Goal: Check status

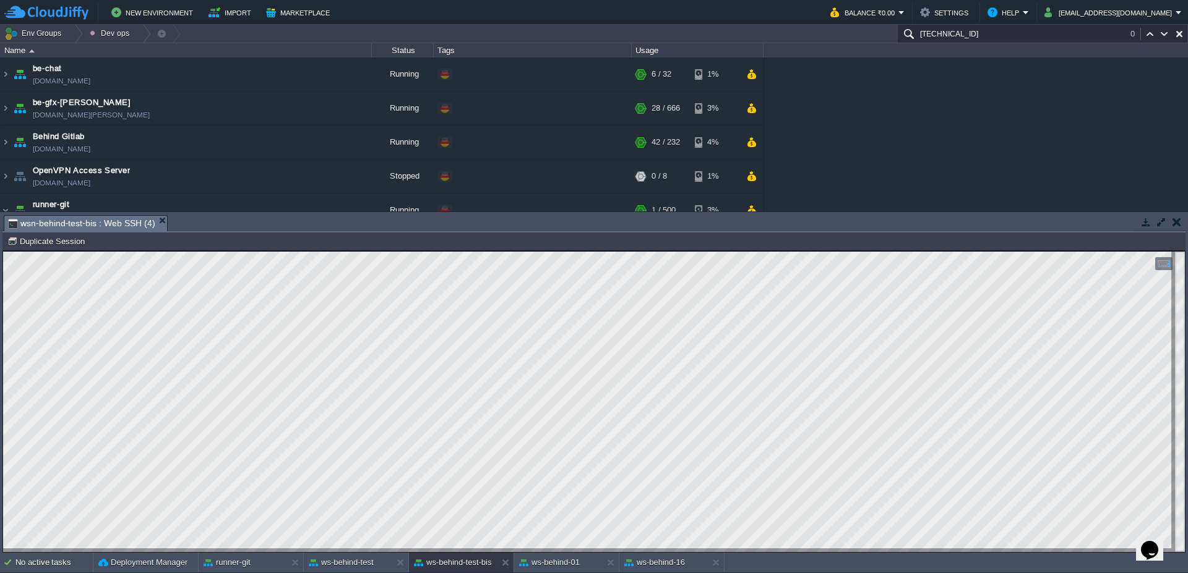
scroll to position [116, 0]
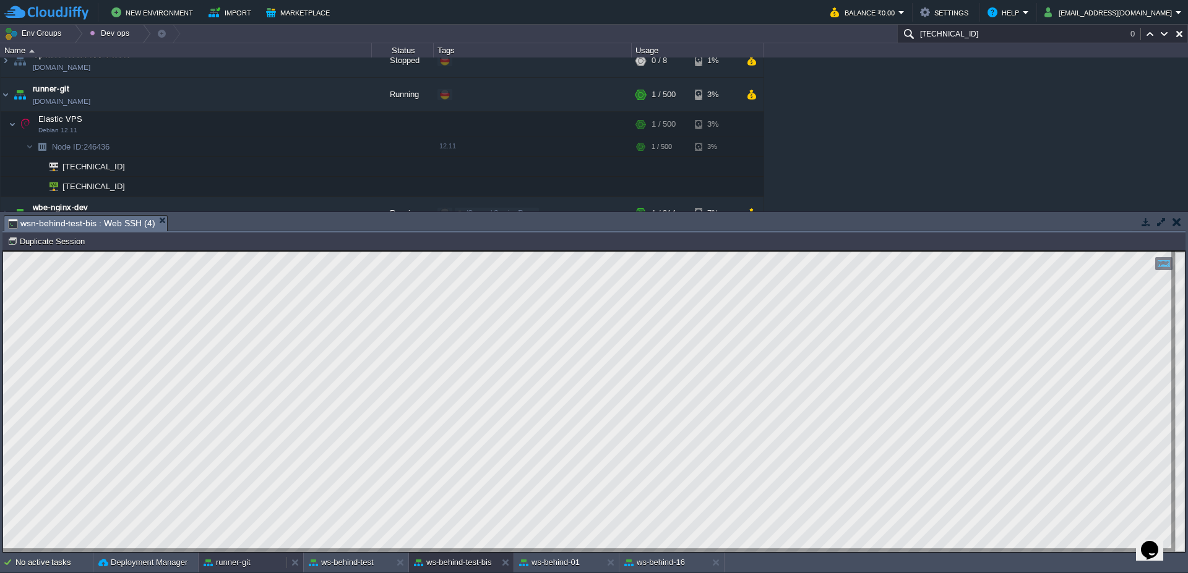
click at [241, 562] on button "runner-git" at bounding box center [226, 563] width 47 height 12
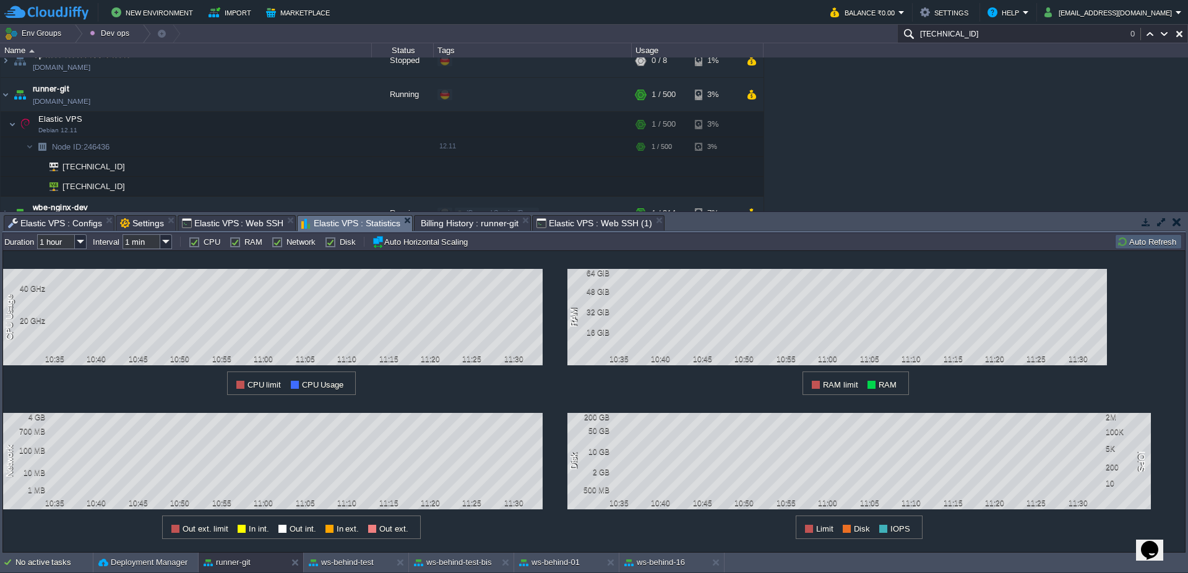
click at [1125, 246] on button "Auto Refresh" at bounding box center [1147, 241] width 63 height 11
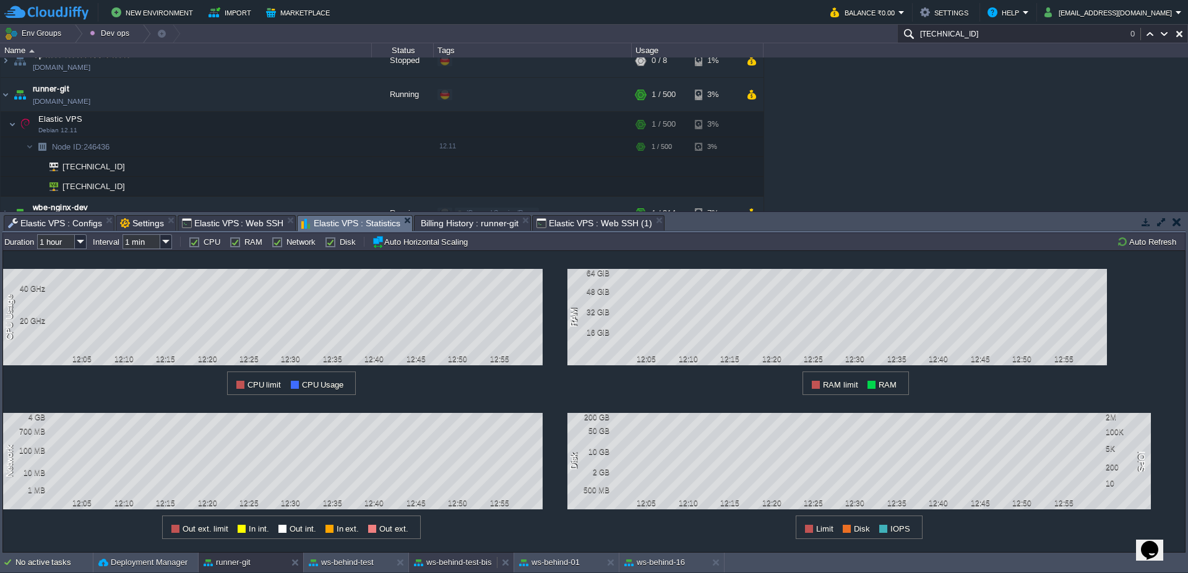
click at [458, 560] on button "ws-behind-test-bis" at bounding box center [453, 563] width 78 height 12
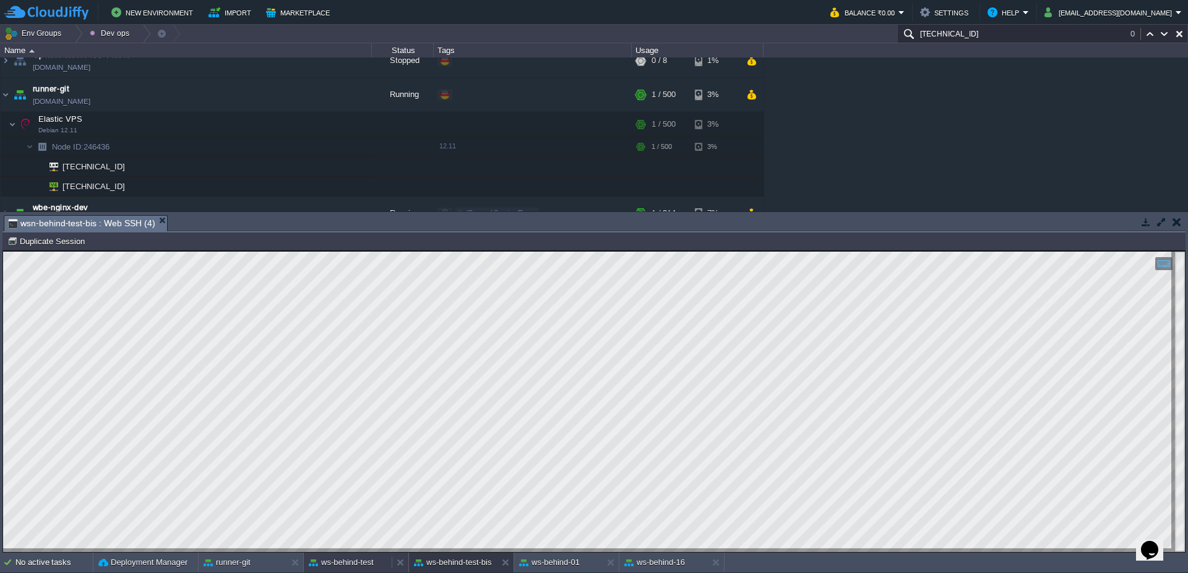
click at [357, 568] on button "ws-behind-test" at bounding box center [341, 563] width 65 height 12
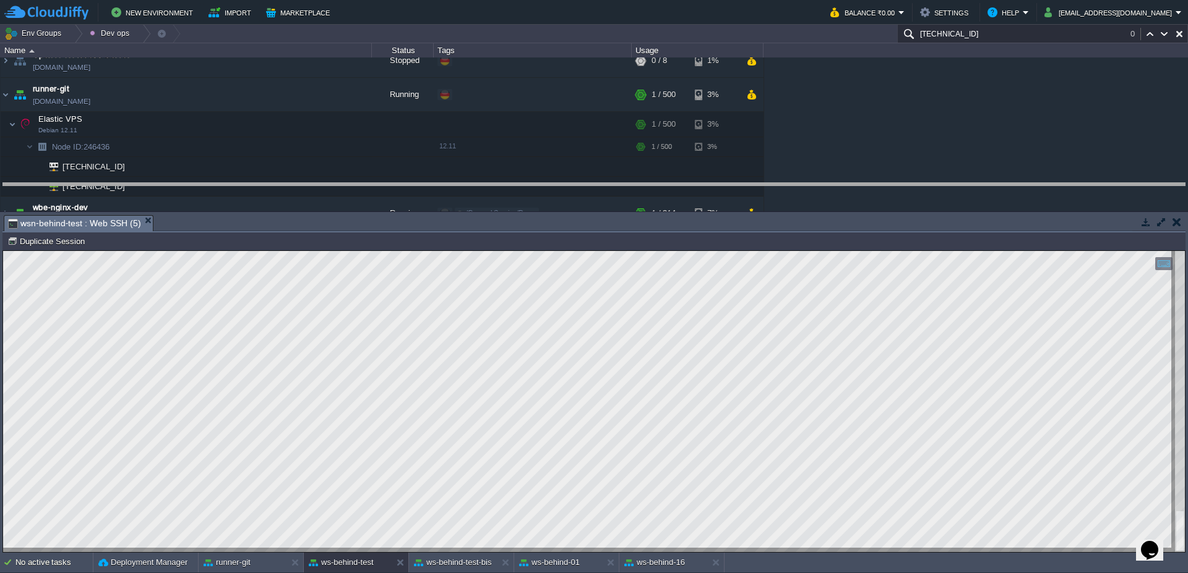
drag, startPoint x: 657, startPoint y: 225, endPoint x: 655, endPoint y: 212, distance: 13.2
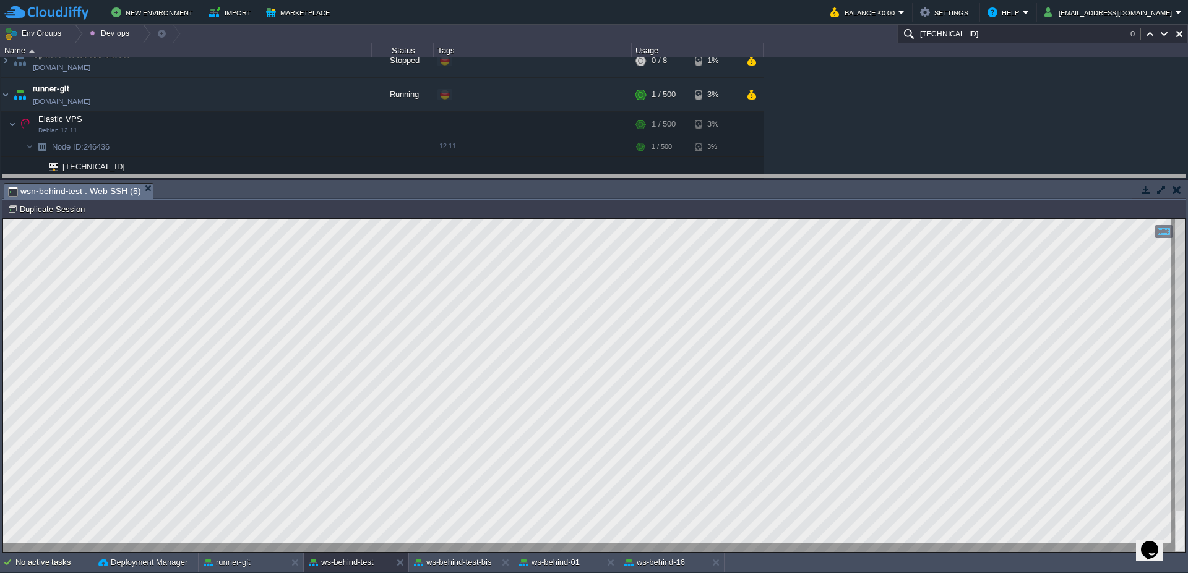
drag, startPoint x: 437, startPoint y: 187, endPoint x: 439, endPoint y: 179, distance: 8.3
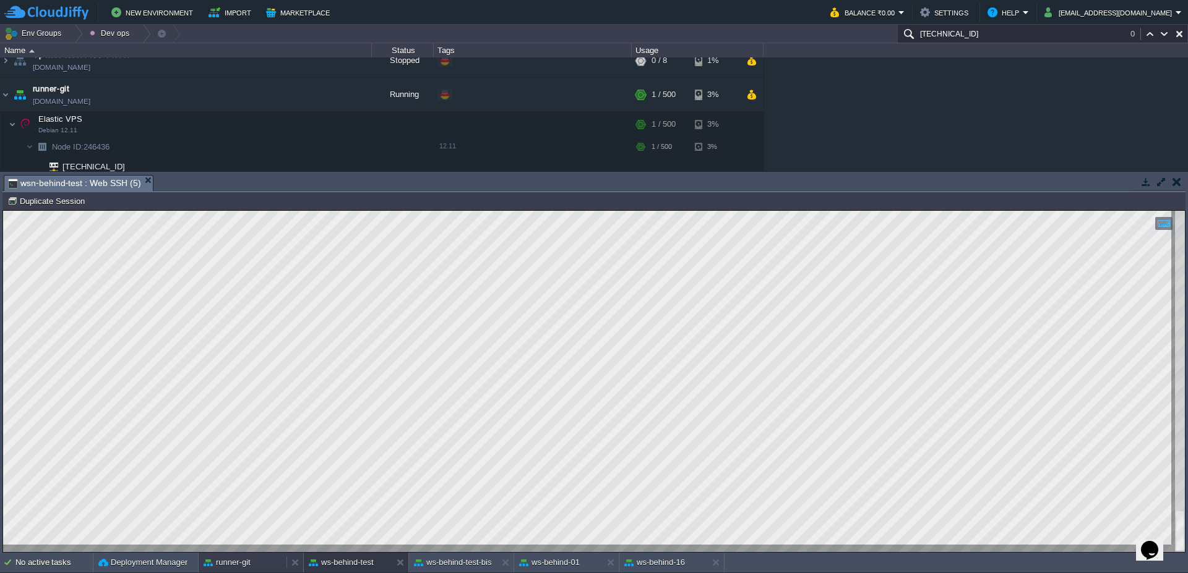
click at [218, 567] on button "runner-git" at bounding box center [226, 563] width 47 height 12
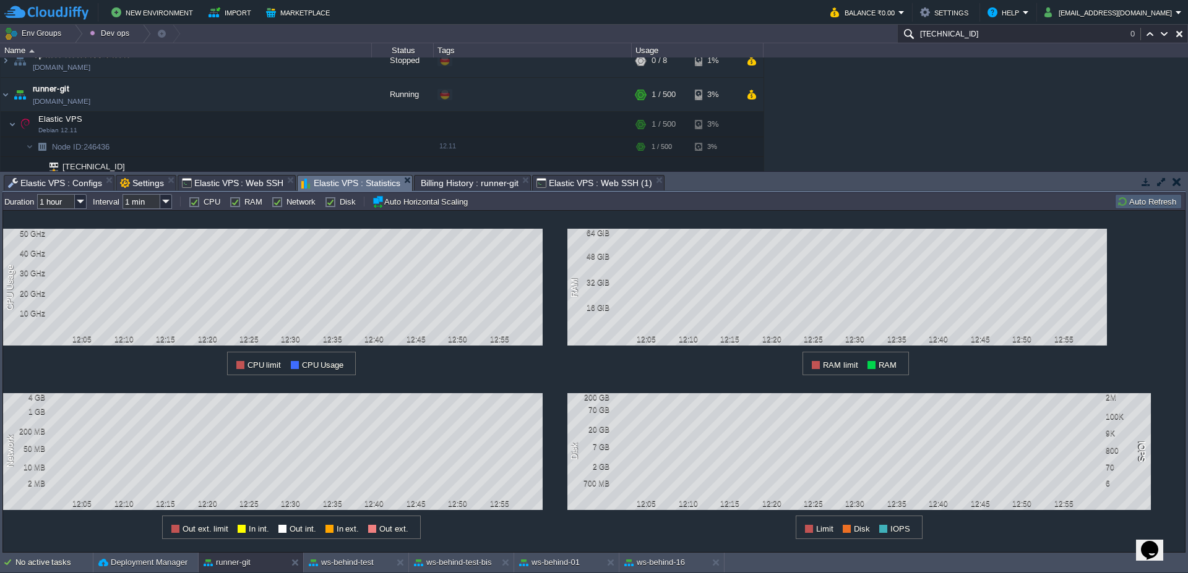
click at [1156, 199] on button "Auto Refresh" at bounding box center [1147, 201] width 63 height 11
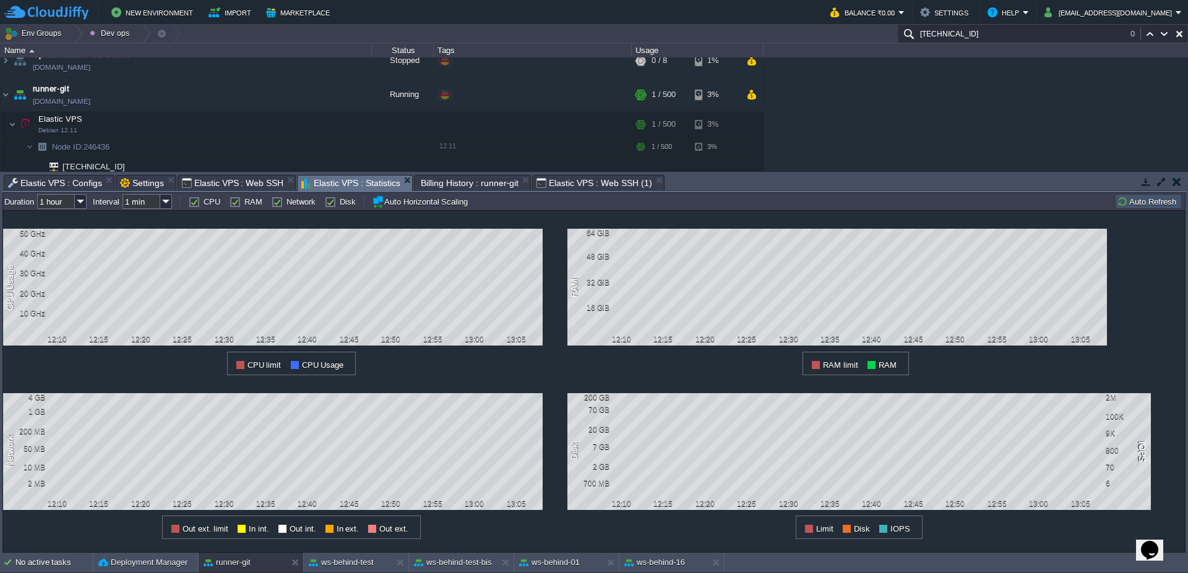
click at [1156, 199] on button "Auto Refresh" at bounding box center [1147, 201] width 63 height 11
